Goal: Check status

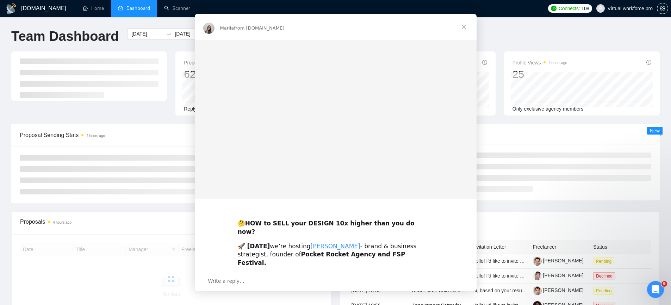
click at [322, 33] on div "Mariia from [DOMAIN_NAME]" at bounding box center [335, 28] width 265 height 11
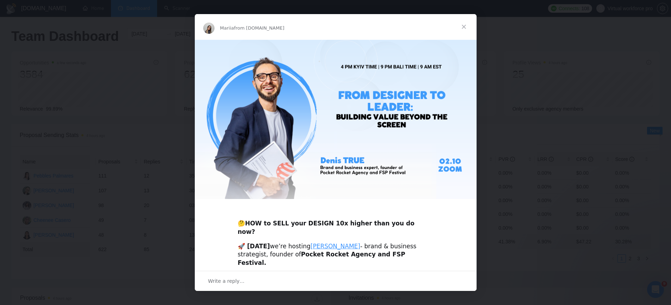
click at [468, 25] on span "Close" at bounding box center [463, 26] width 25 height 25
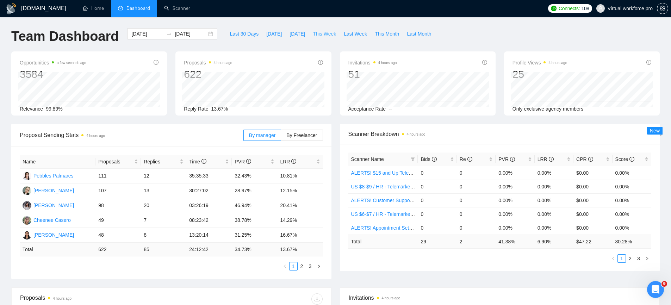
click at [325, 34] on span "This Week" at bounding box center [324, 34] width 23 height 8
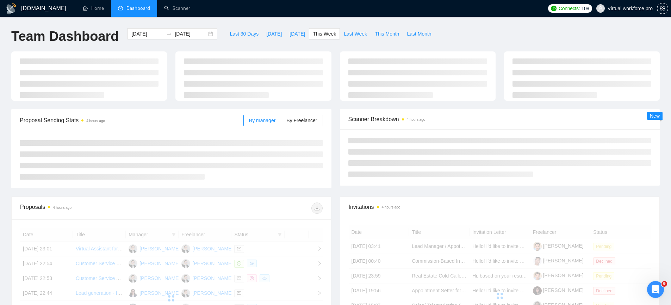
type input "[DATE]"
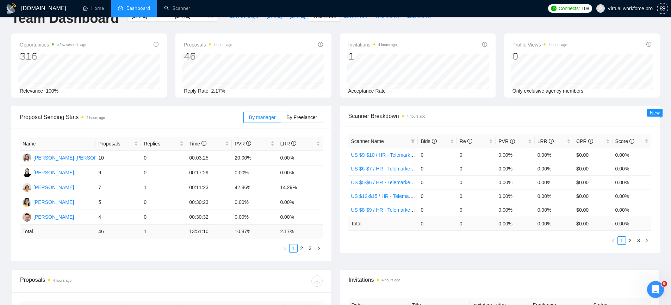
scroll to position [25, 0]
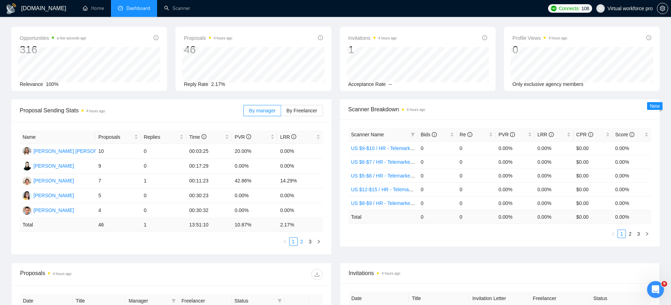
click at [301, 241] on link "2" at bounding box center [302, 242] width 8 height 8
click at [311, 245] on link "3" at bounding box center [311, 242] width 8 height 8
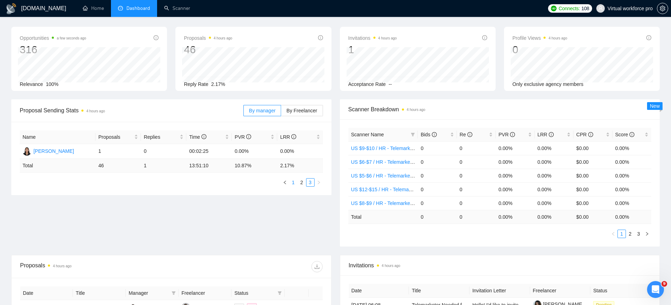
click at [295, 186] on li "1" at bounding box center [293, 182] width 8 height 8
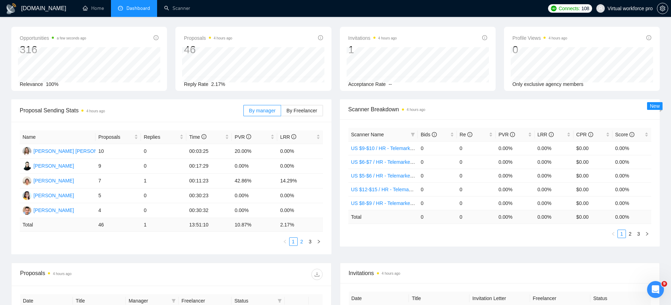
click at [303, 240] on link "2" at bounding box center [302, 242] width 8 height 8
click at [310, 241] on link "3" at bounding box center [311, 242] width 8 height 8
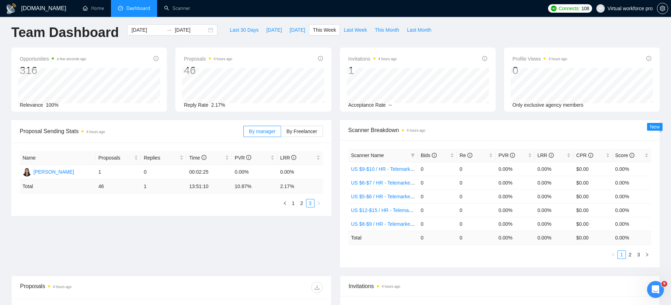
scroll to position [0, 0]
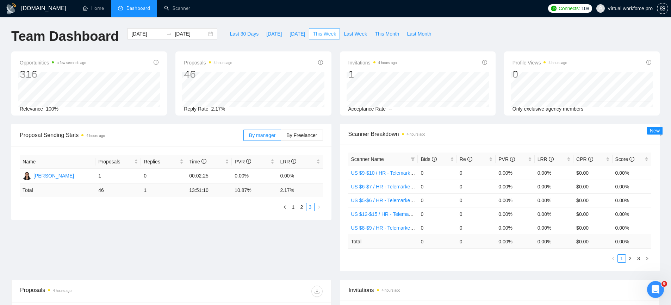
click at [328, 33] on span "This Week" at bounding box center [324, 34] width 23 height 8
click at [244, 33] on span "Last 30 Days" at bounding box center [244, 34] width 29 height 8
type input "[DATE]"
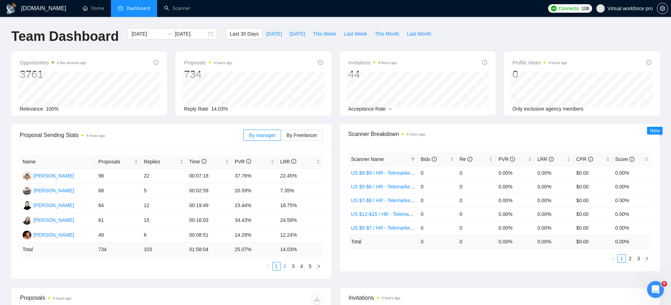
click at [287, 266] on link "2" at bounding box center [285, 266] width 8 height 8
click at [296, 266] on link "3" at bounding box center [294, 266] width 8 height 8
